Goal: Information Seeking & Learning: Learn about a topic

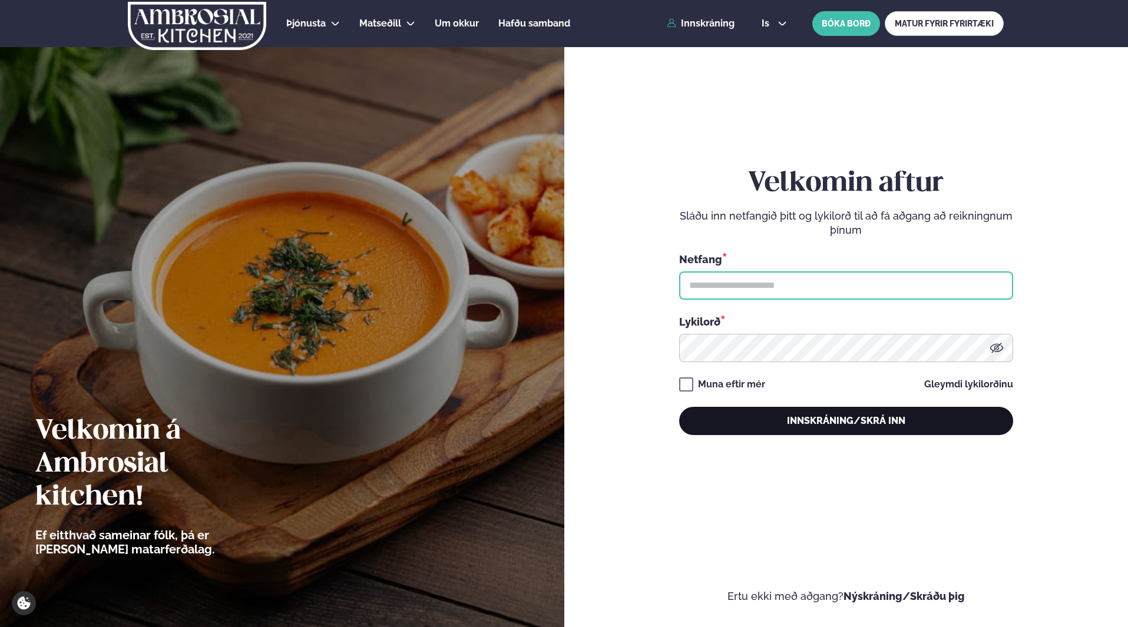
type input "**********"
click at [876, 423] on button "Innskráning/Skrá inn" at bounding box center [846, 421] width 334 height 28
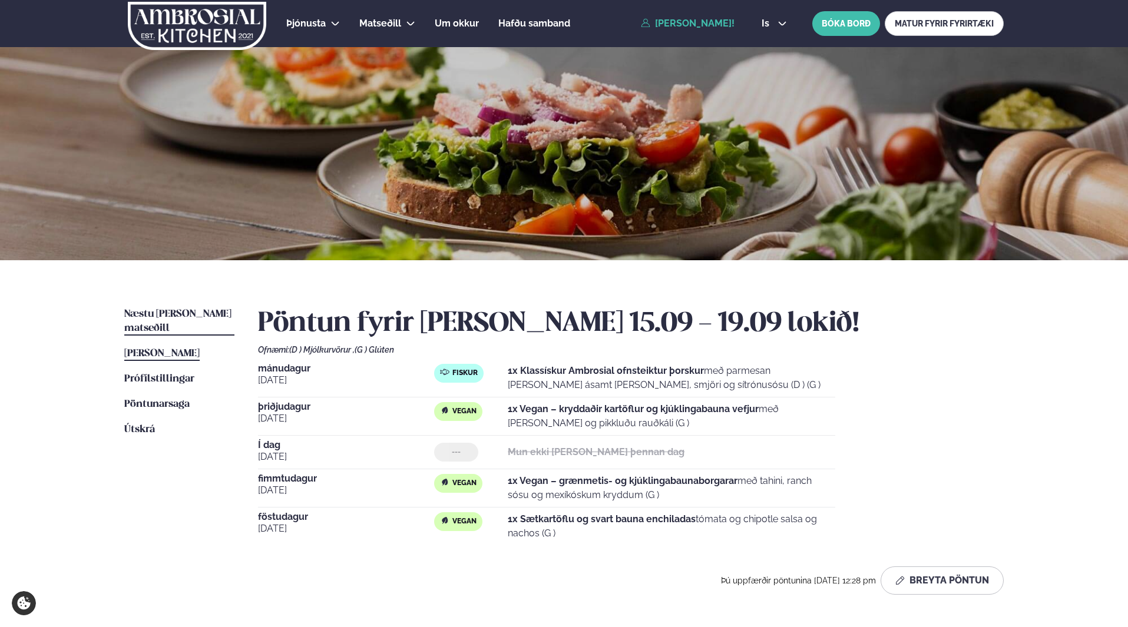
click at [162, 309] on link "Næstu [PERSON_NAME] matseðill Næsta vika" at bounding box center [179, 321] width 110 height 28
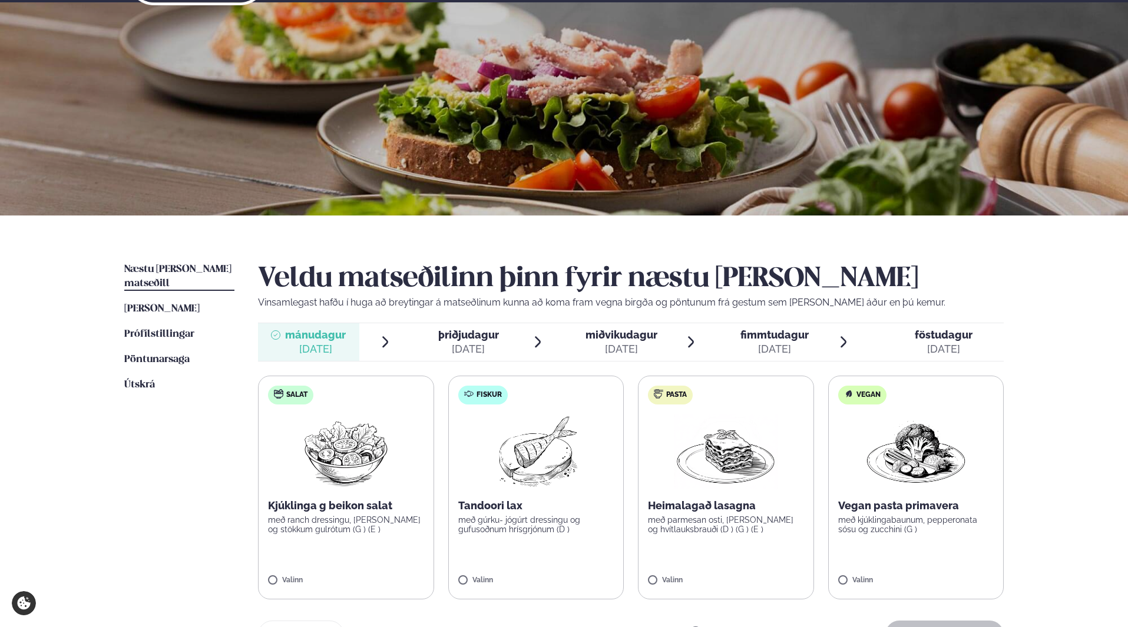
scroll to position [118, 0]
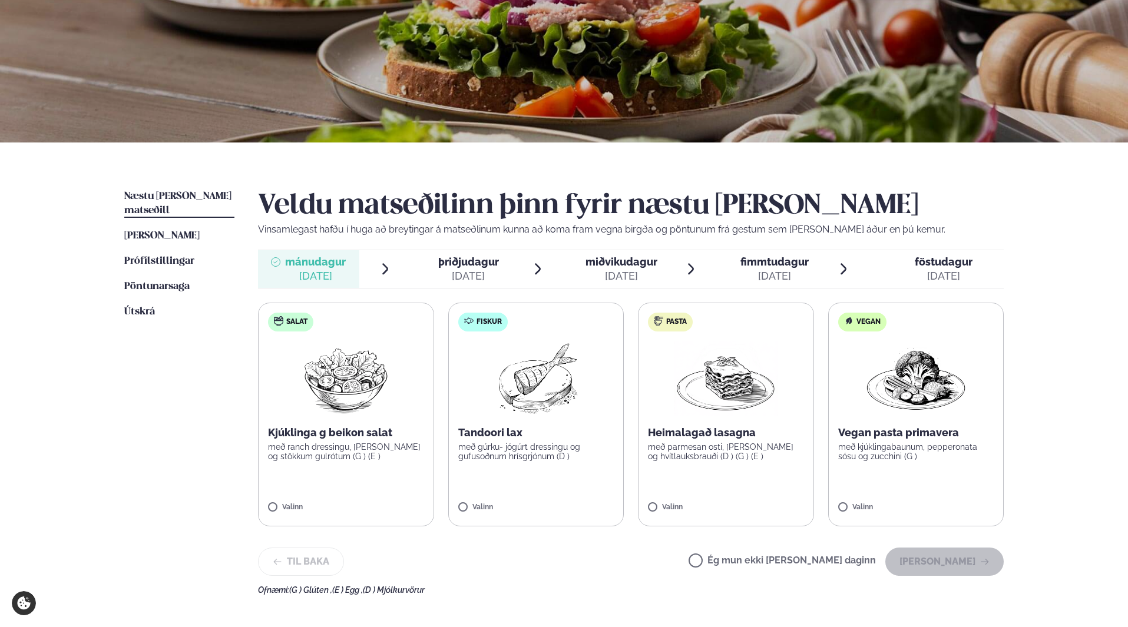
click at [483, 282] on div "[DATE]" at bounding box center [468, 276] width 61 height 14
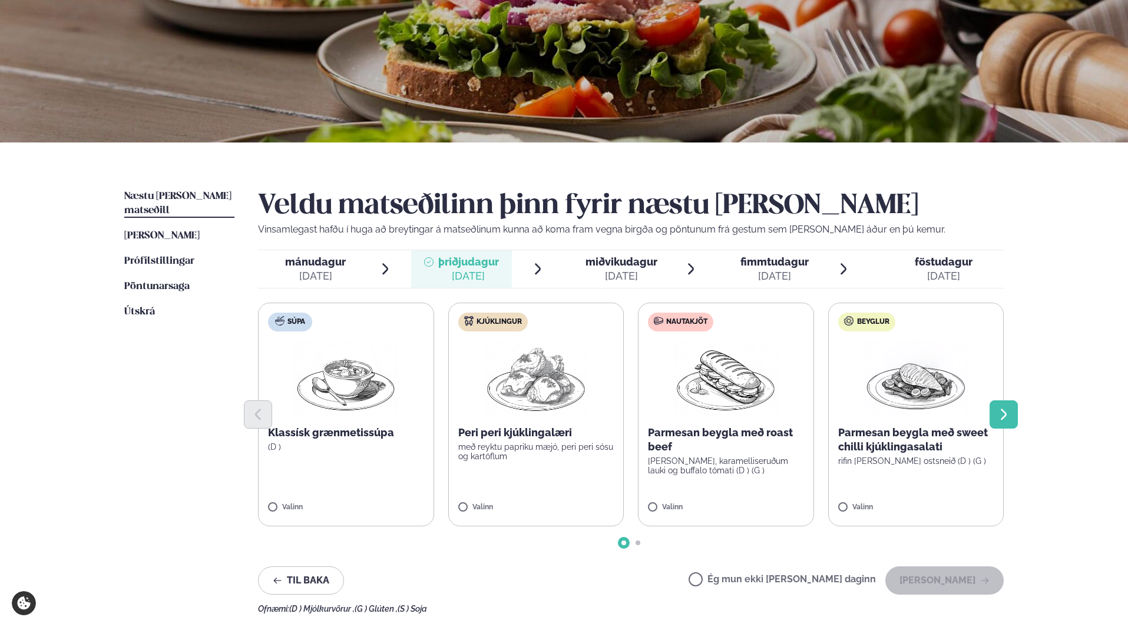
click at [1013, 409] on button "Next slide" at bounding box center [1003, 414] width 28 height 28
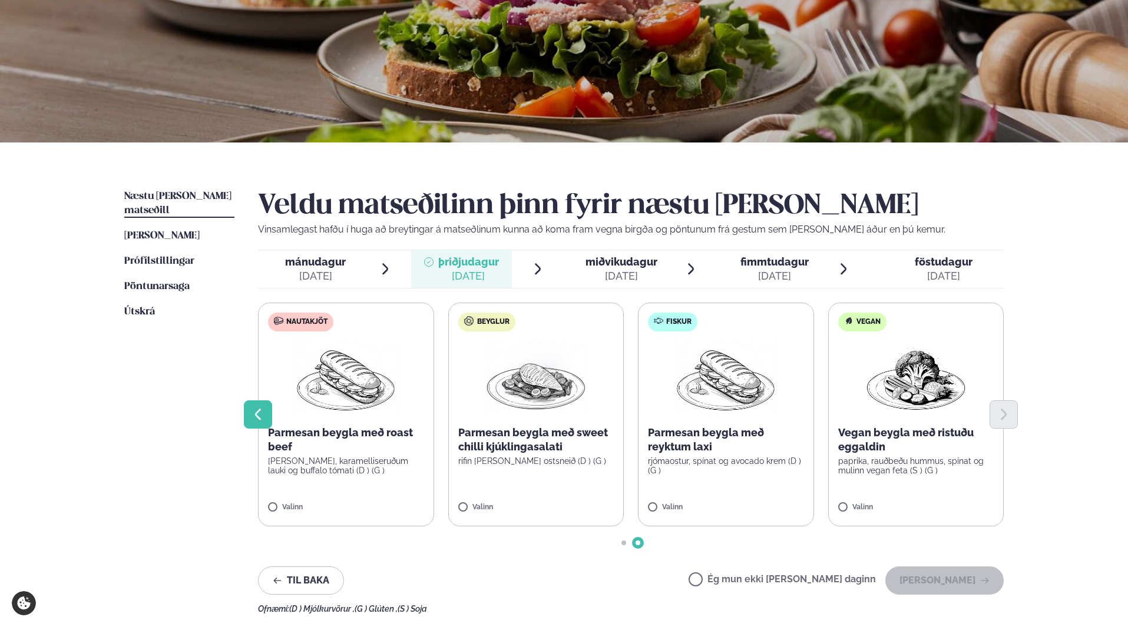
click at [256, 416] on icon "Previous slide" at bounding box center [258, 415] width 14 height 14
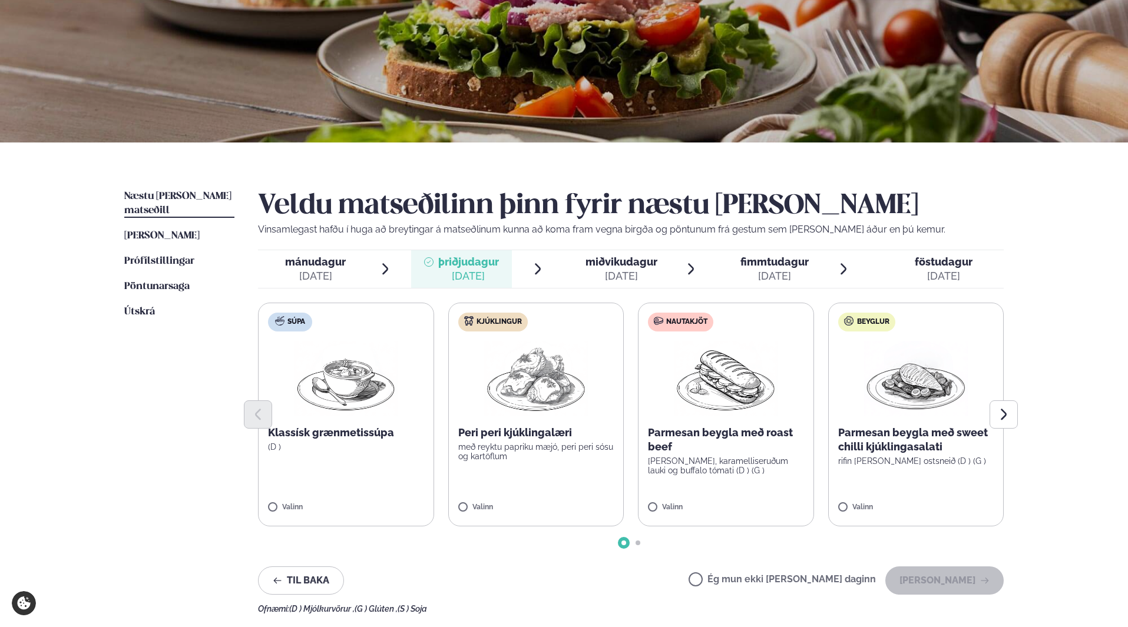
click at [777, 271] on div "[DATE]" at bounding box center [774, 276] width 68 height 14
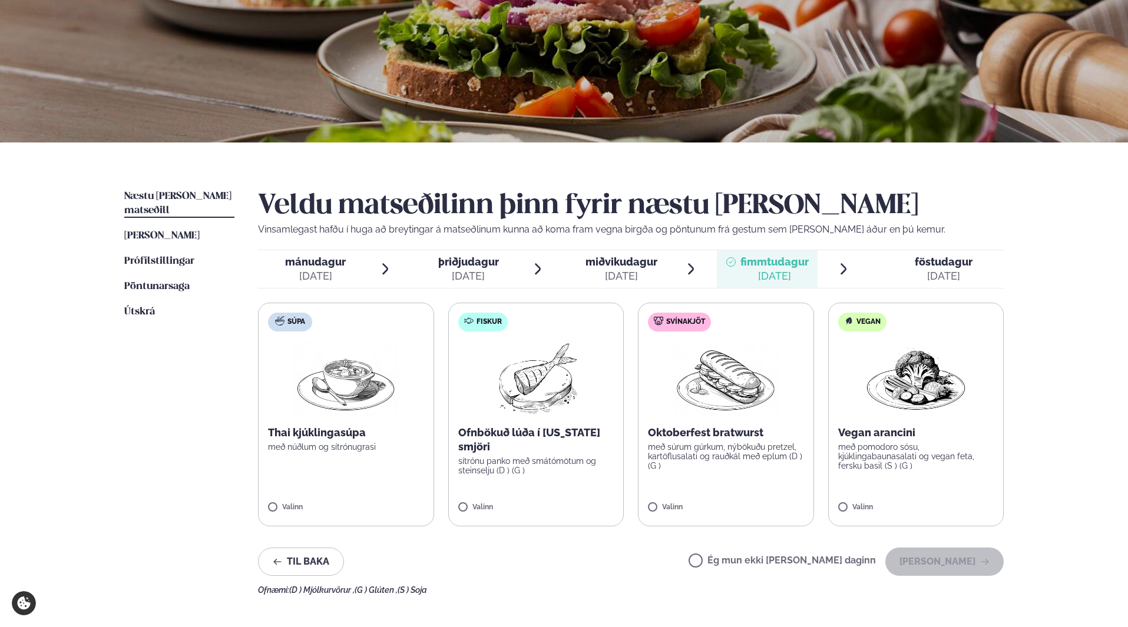
click at [460, 282] on div "[DATE]" at bounding box center [468, 276] width 61 height 14
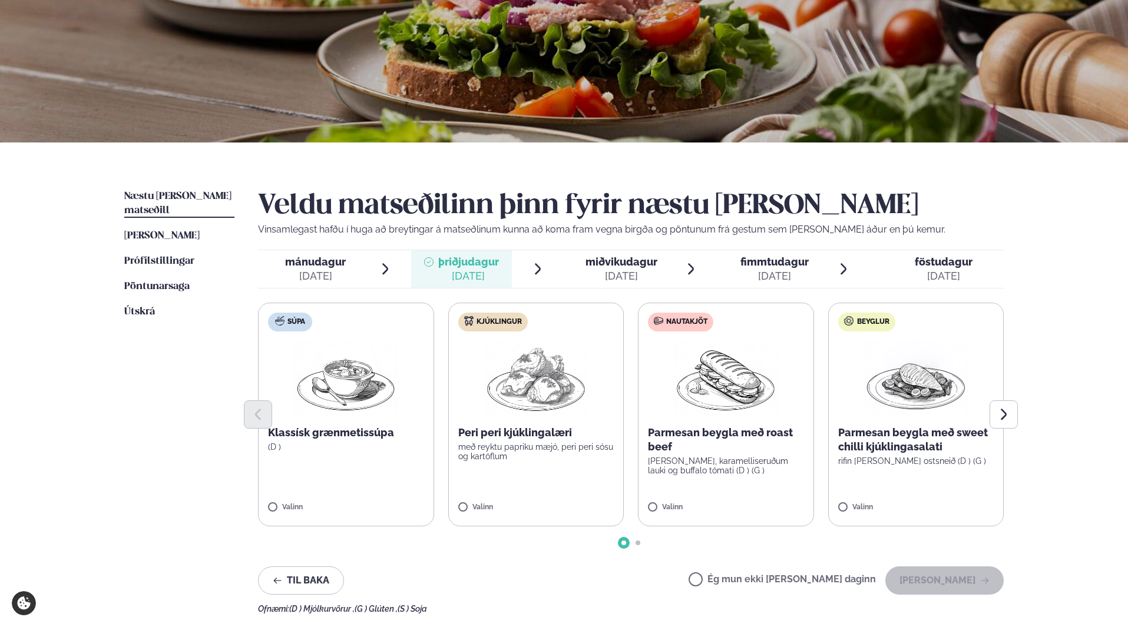
click at [360, 1] on div at bounding box center [564, 35] width 1128 height 213
